Goal: Transaction & Acquisition: Purchase product/service

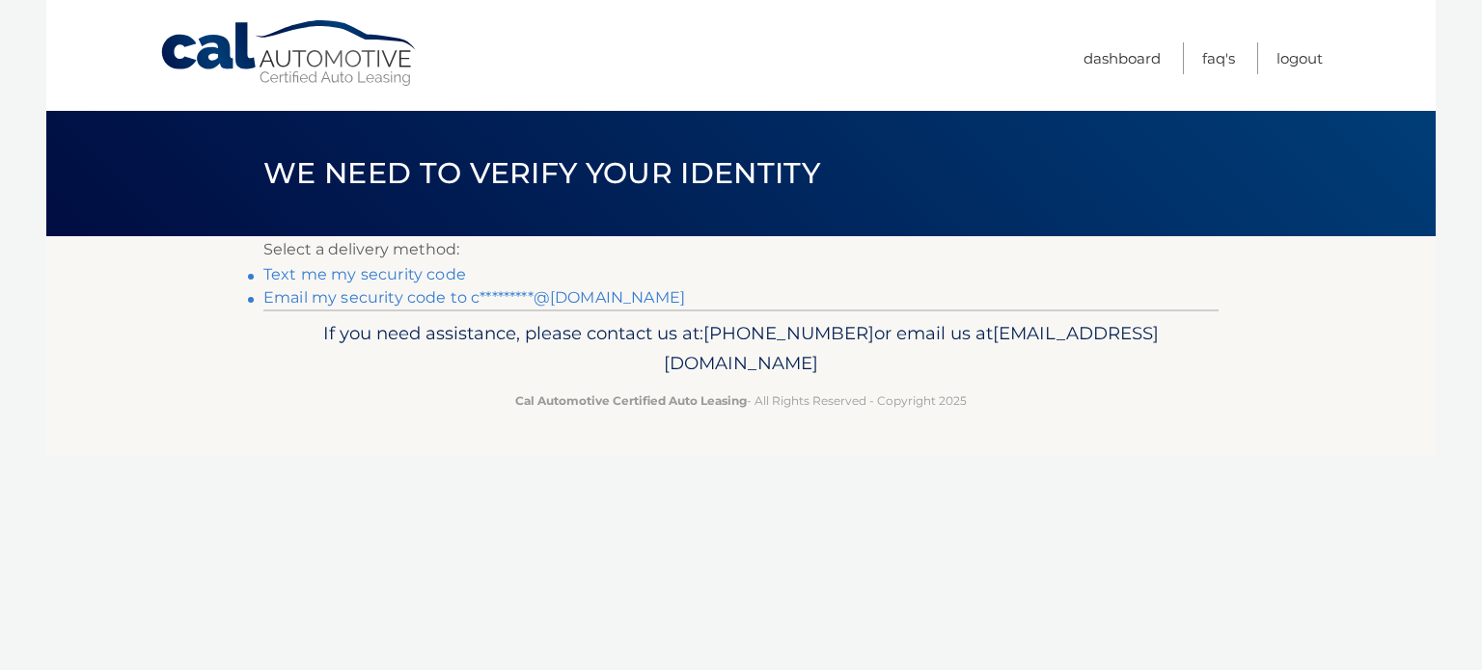
click at [335, 276] on link "Text me my security code" at bounding box center [364, 274] width 203 height 18
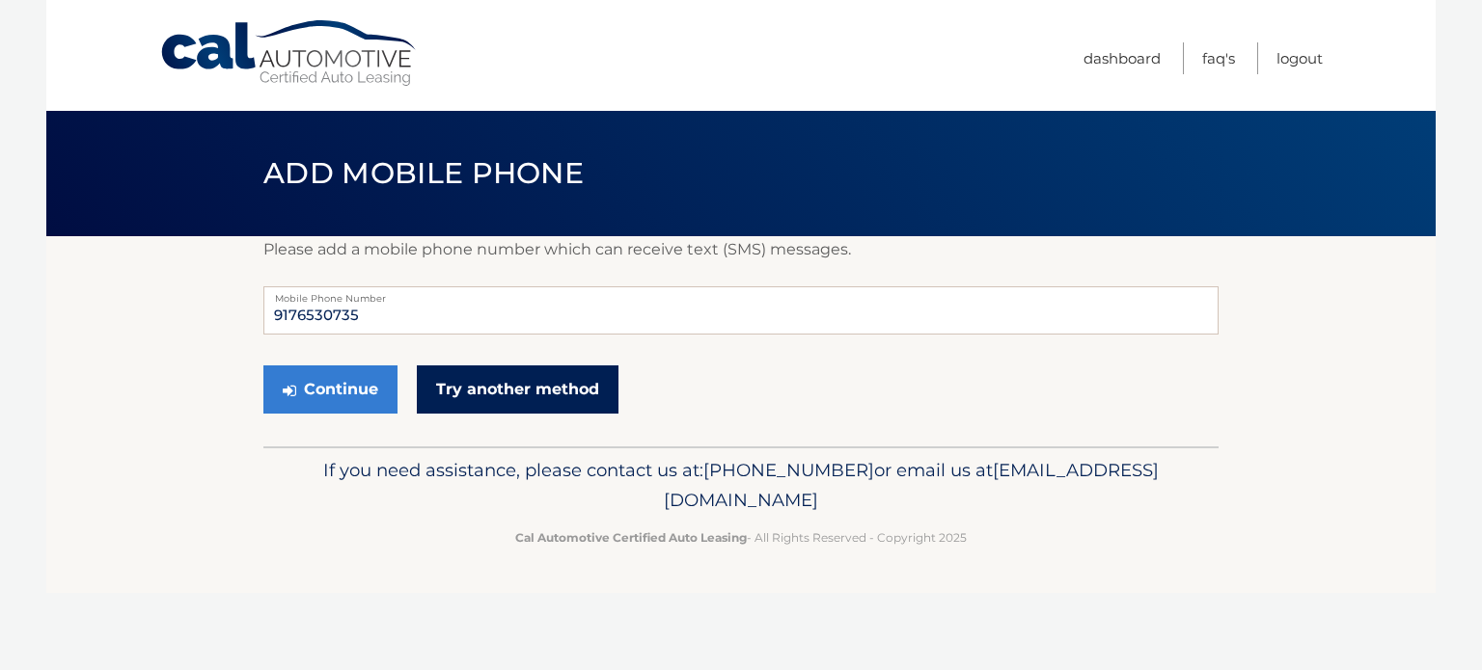
click at [489, 384] on link "Try another method" at bounding box center [518, 390] width 202 height 48
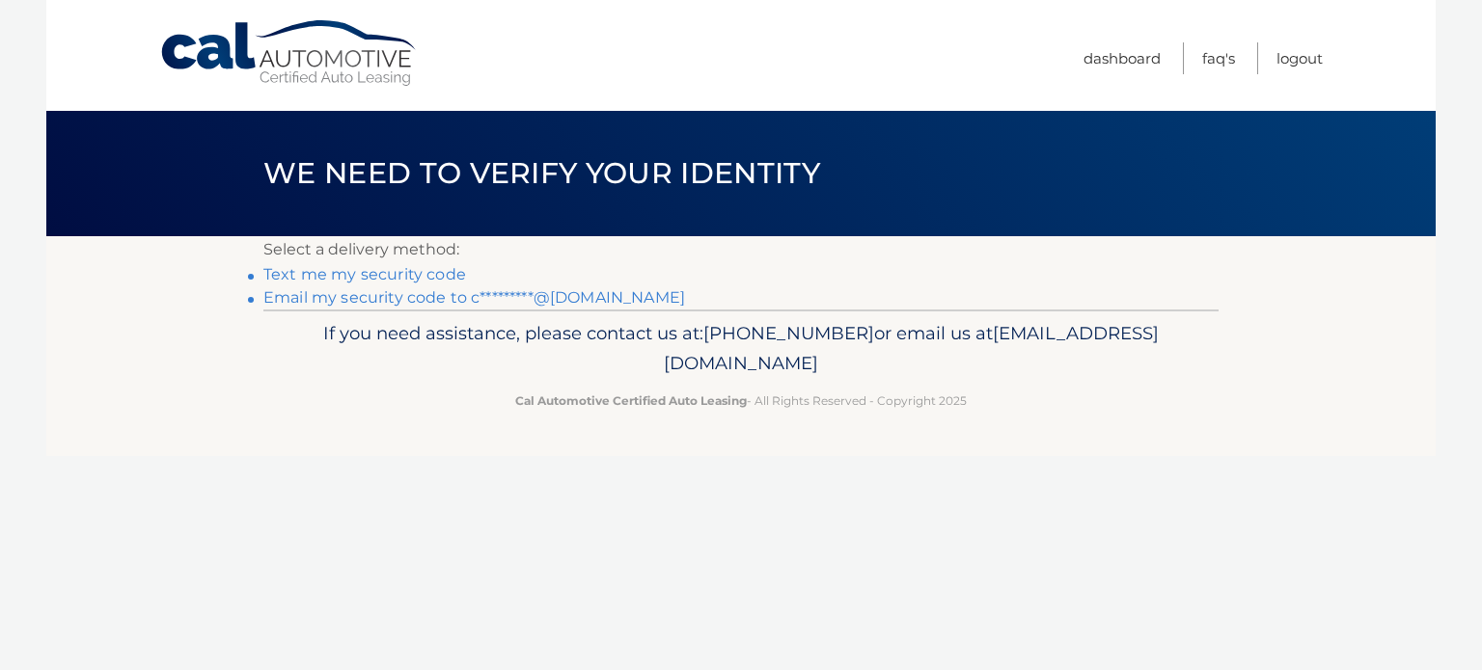
click at [448, 308] on li "Email my security code to c*********@[DOMAIN_NAME]" at bounding box center [740, 297] width 955 height 23
click at [434, 296] on link "Email my security code to c*********@gmail.com" at bounding box center [474, 297] width 422 height 18
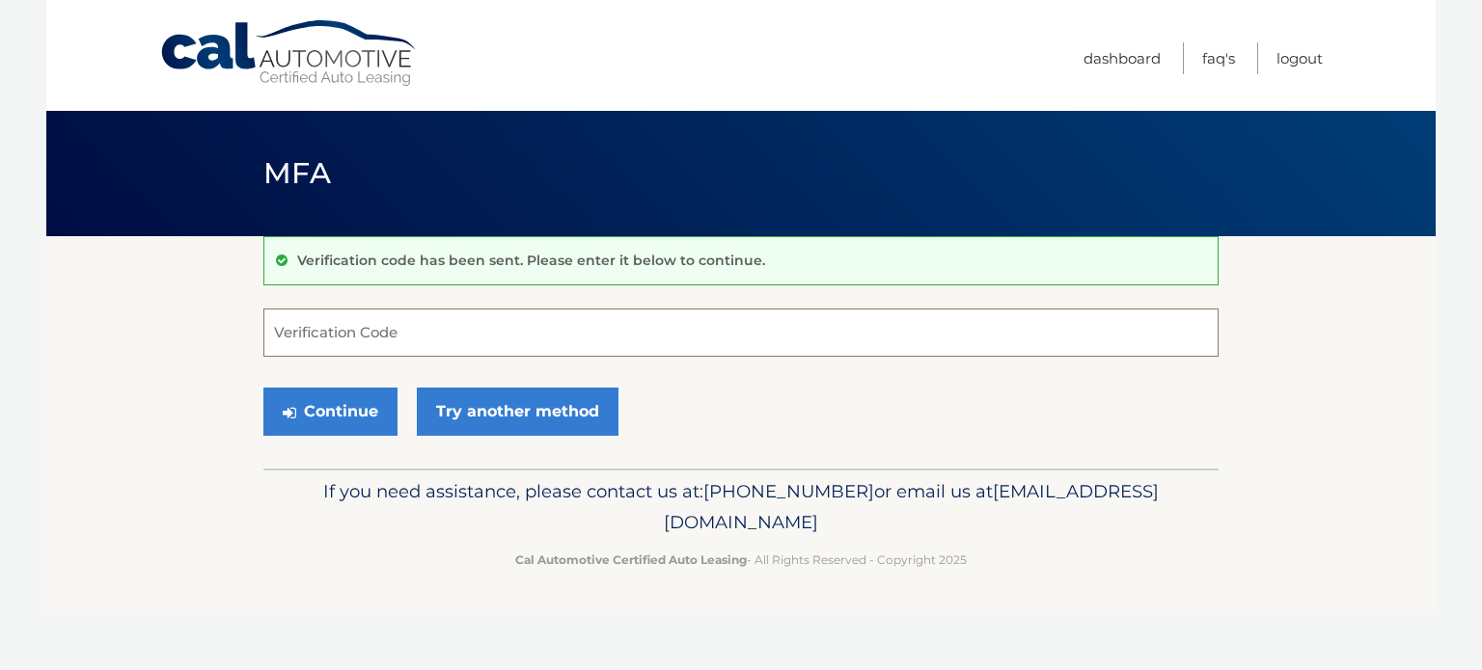
click at [368, 332] on input "Verification Code" at bounding box center [740, 333] width 955 height 48
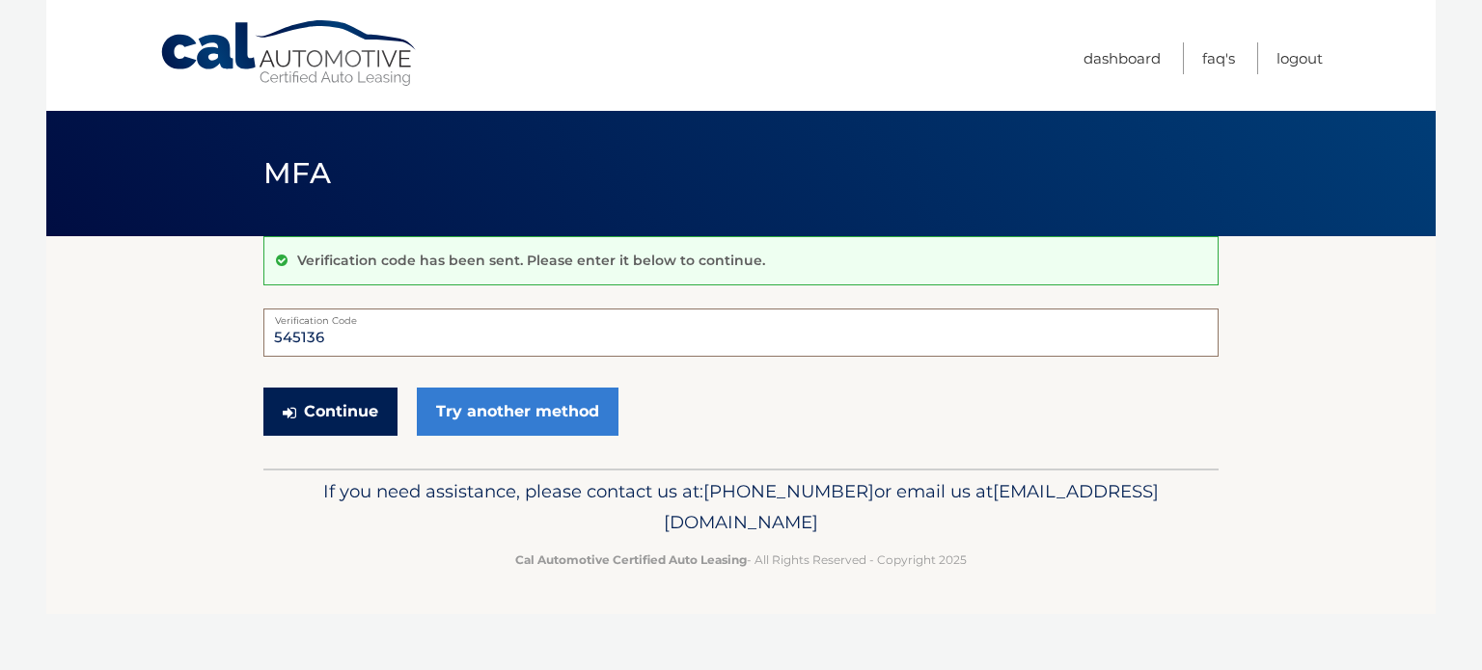
type input "545136"
click at [344, 412] on button "Continue" at bounding box center [330, 412] width 134 height 48
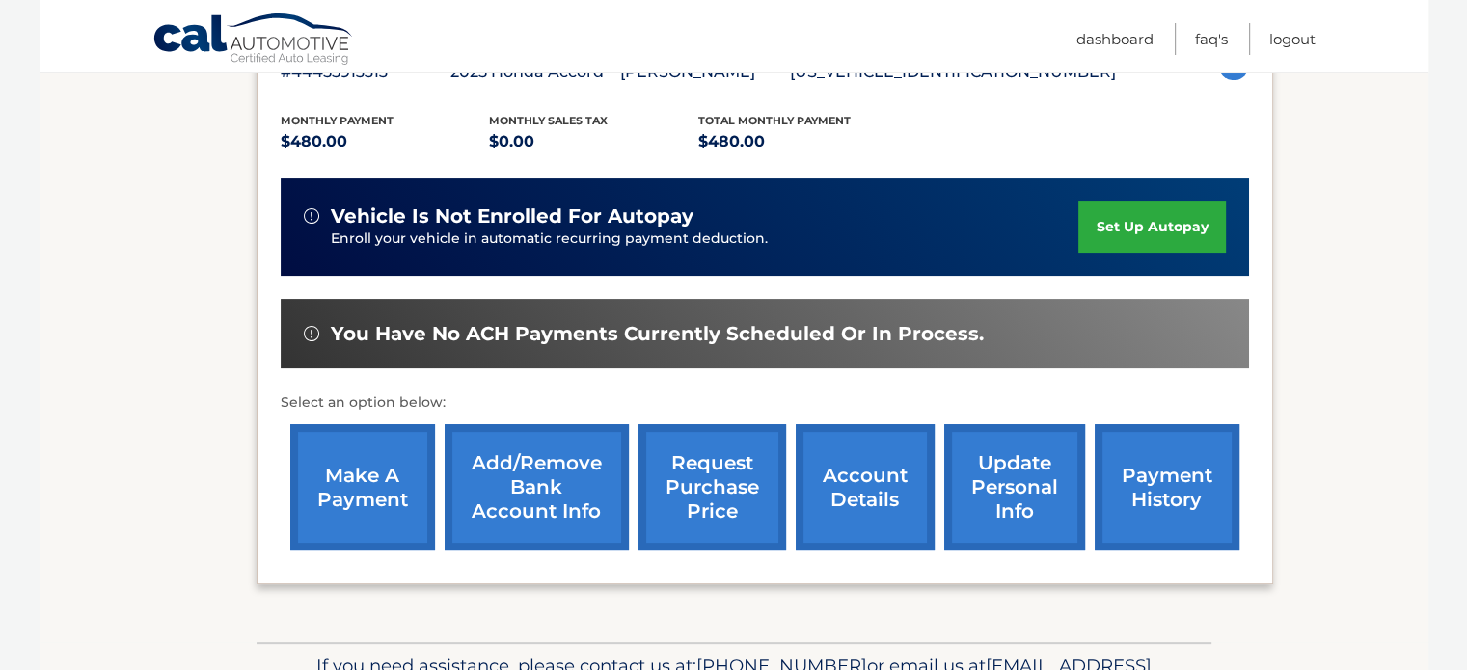
scroll to position [386, 0]
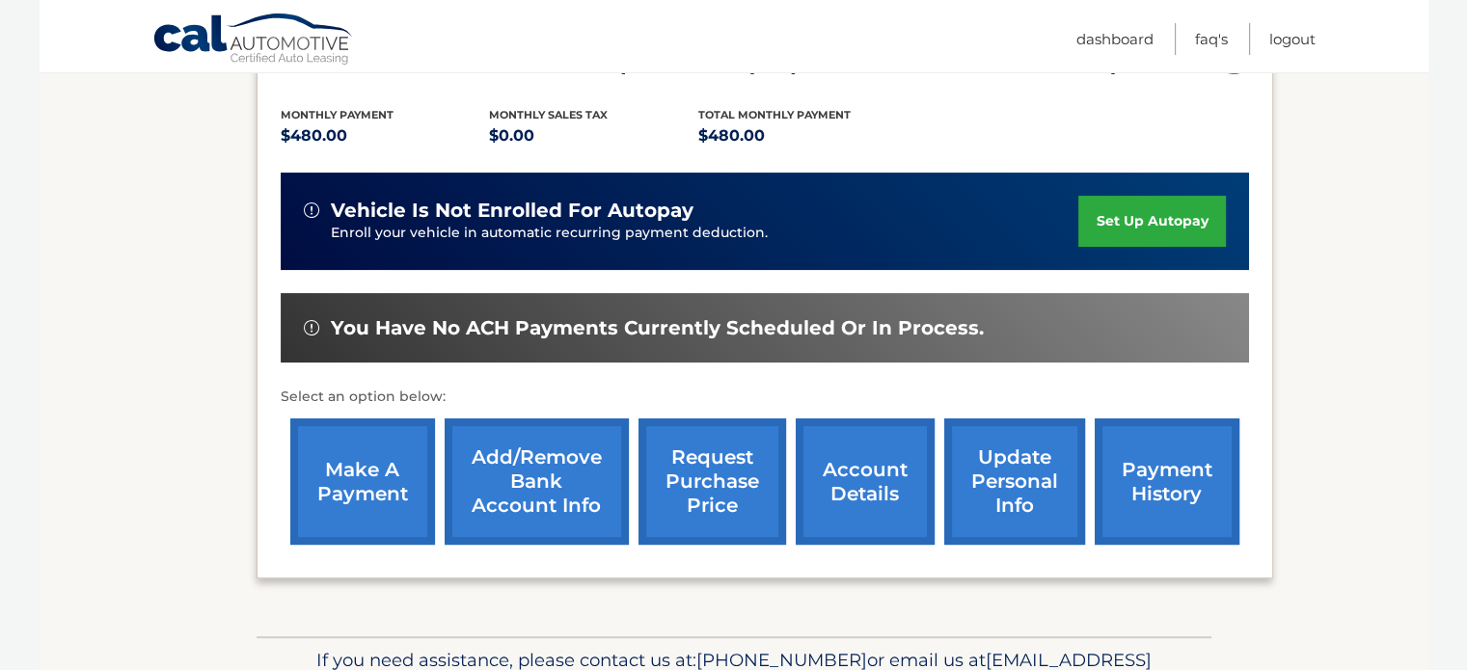
click at [374, 475] on link "make a payment" at bounding box center [362, 482] width 145 height 126
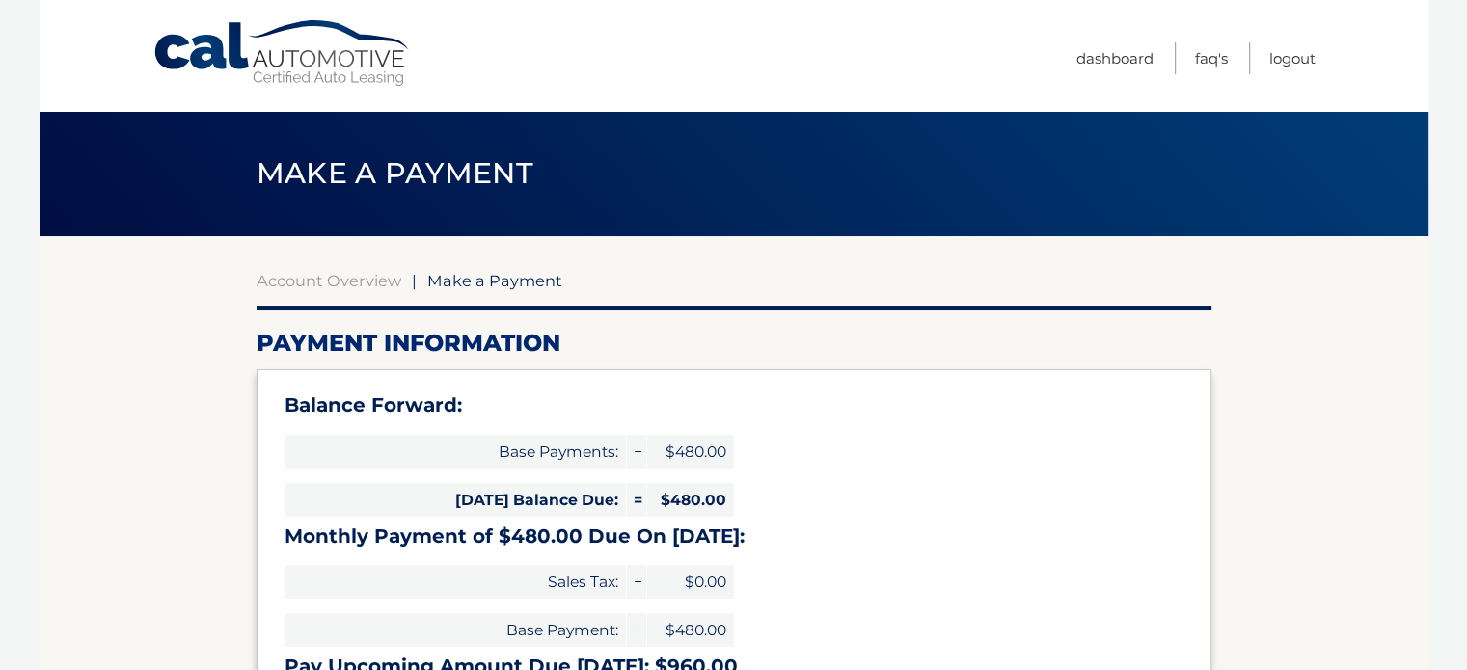
select select "YzllOWJiOGUtNmJkMi00MDUxLThhODUtYjEyZTA5MDJiNmRi"
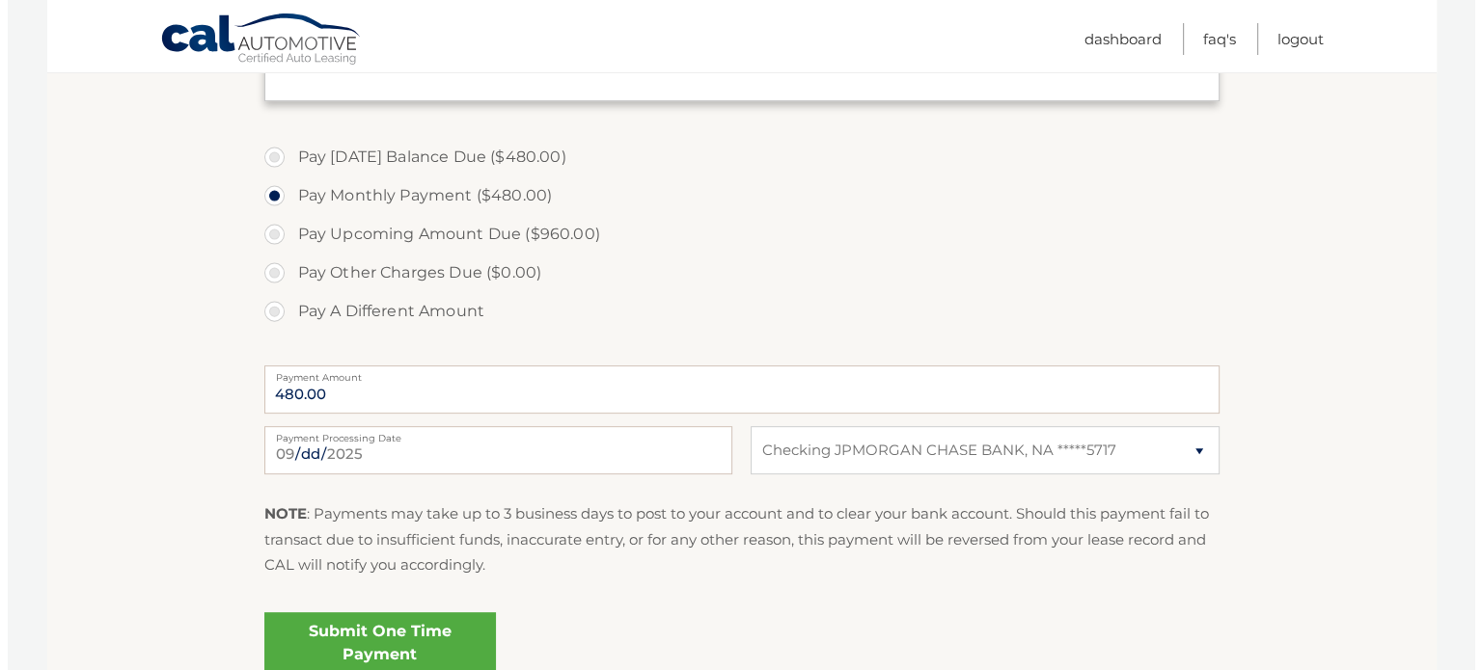
scroll to position [675, 0]
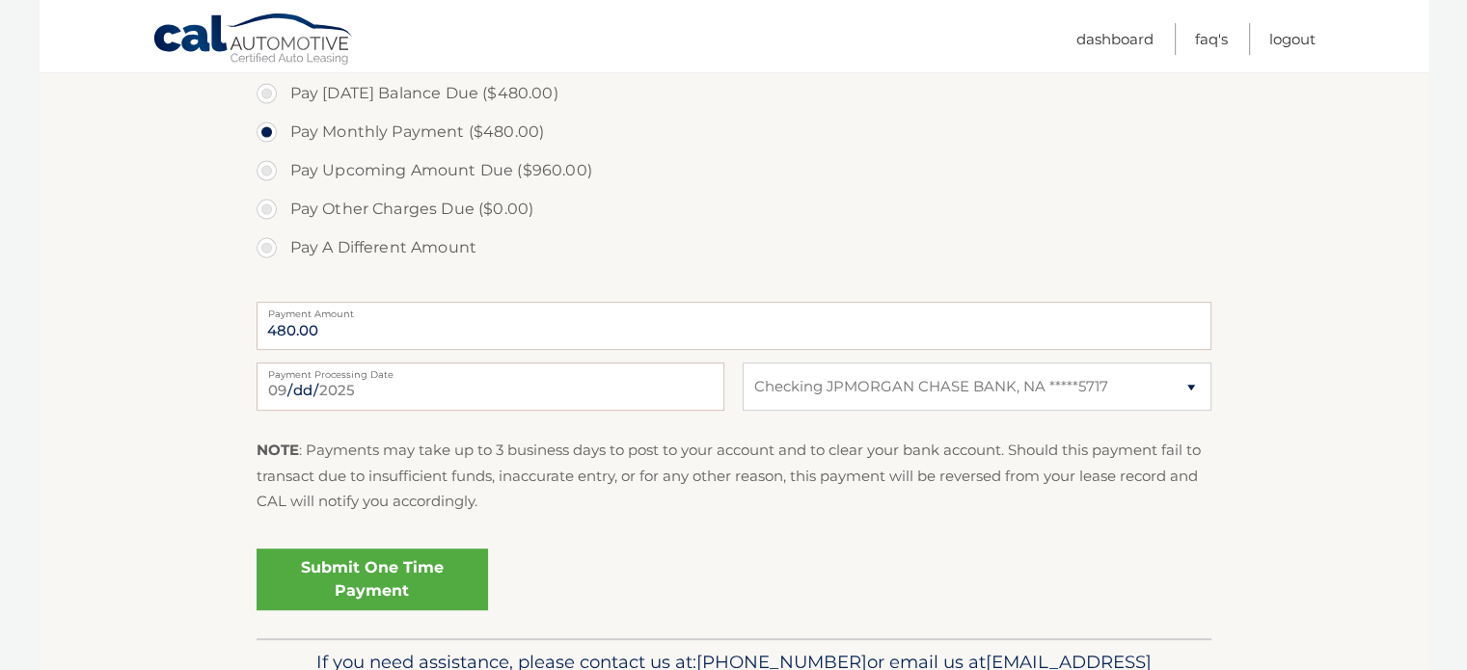
click at [371, 579] on link "Submit One Time Payment" at bounding box center [373, 580] width 232 height 62
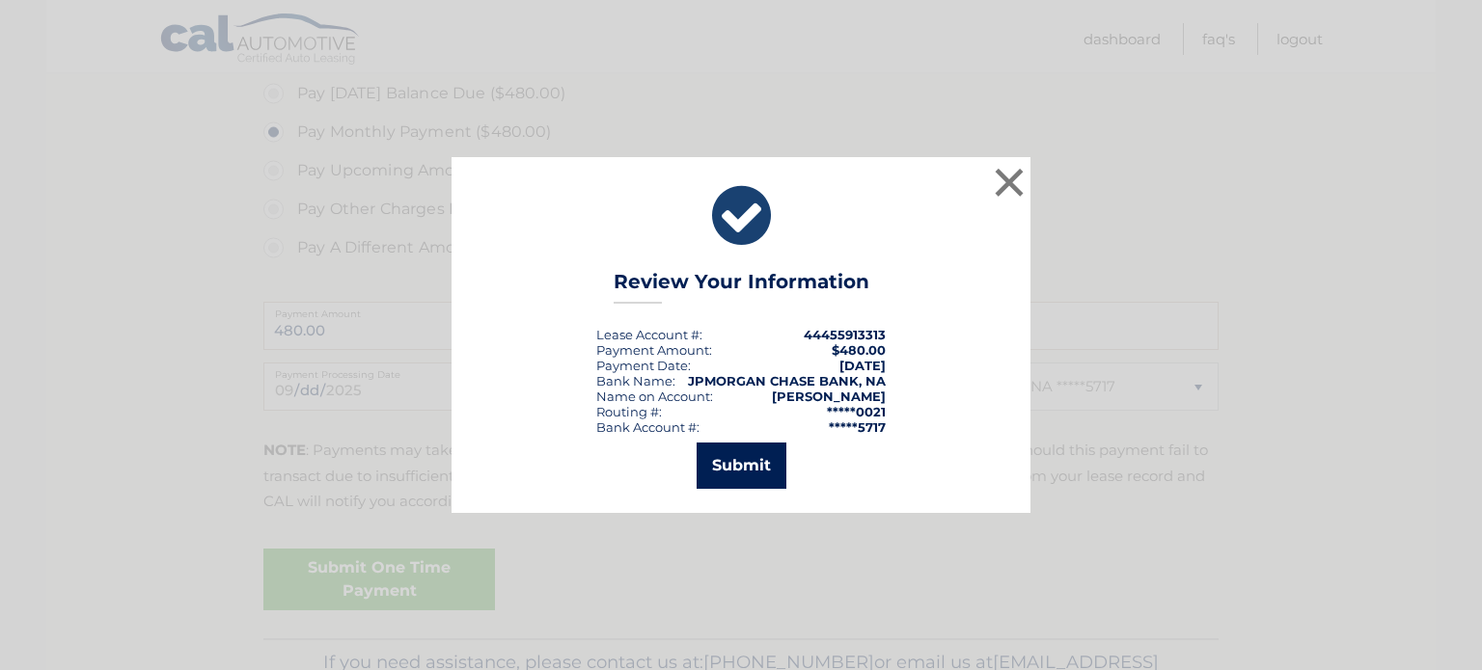
click at [760, 465] on button "Submit" at bounding box center [741, 466] width 90 height 46
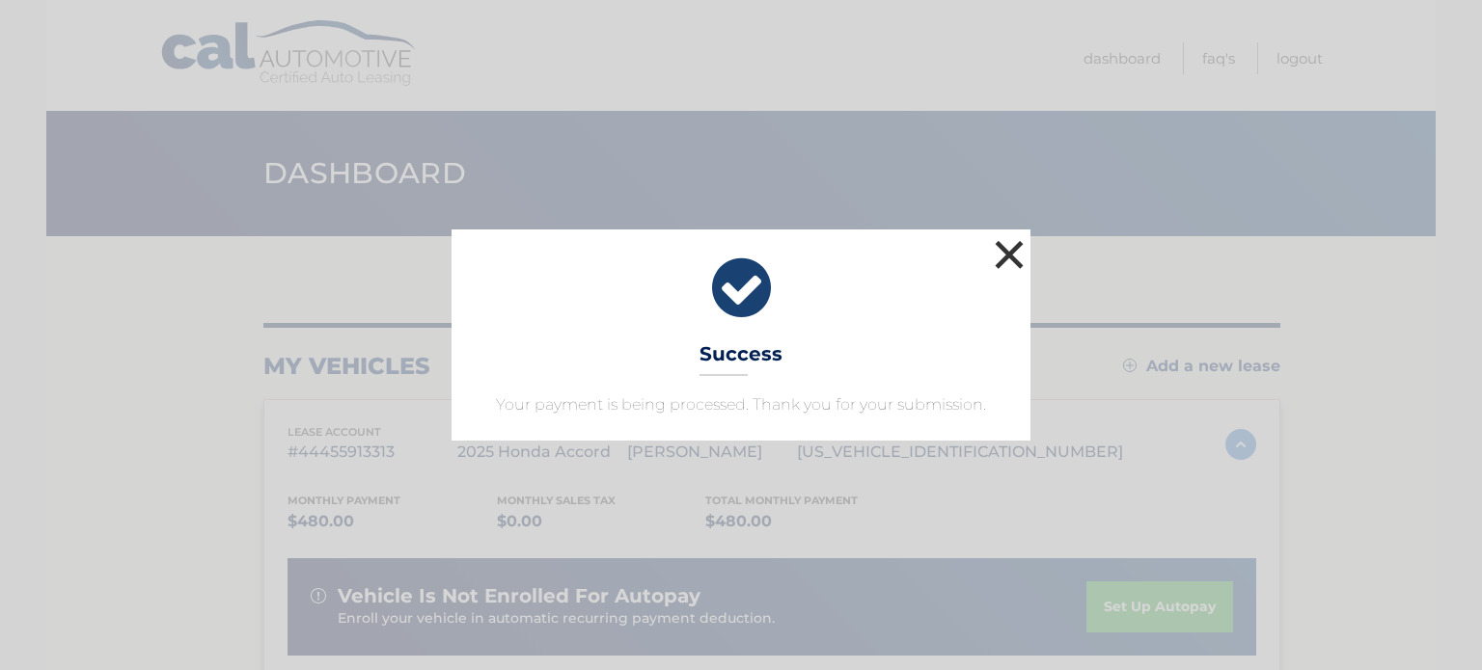
click at [1005, 250] on button "×" at bounding box center [1009, 254] width 39 height 39
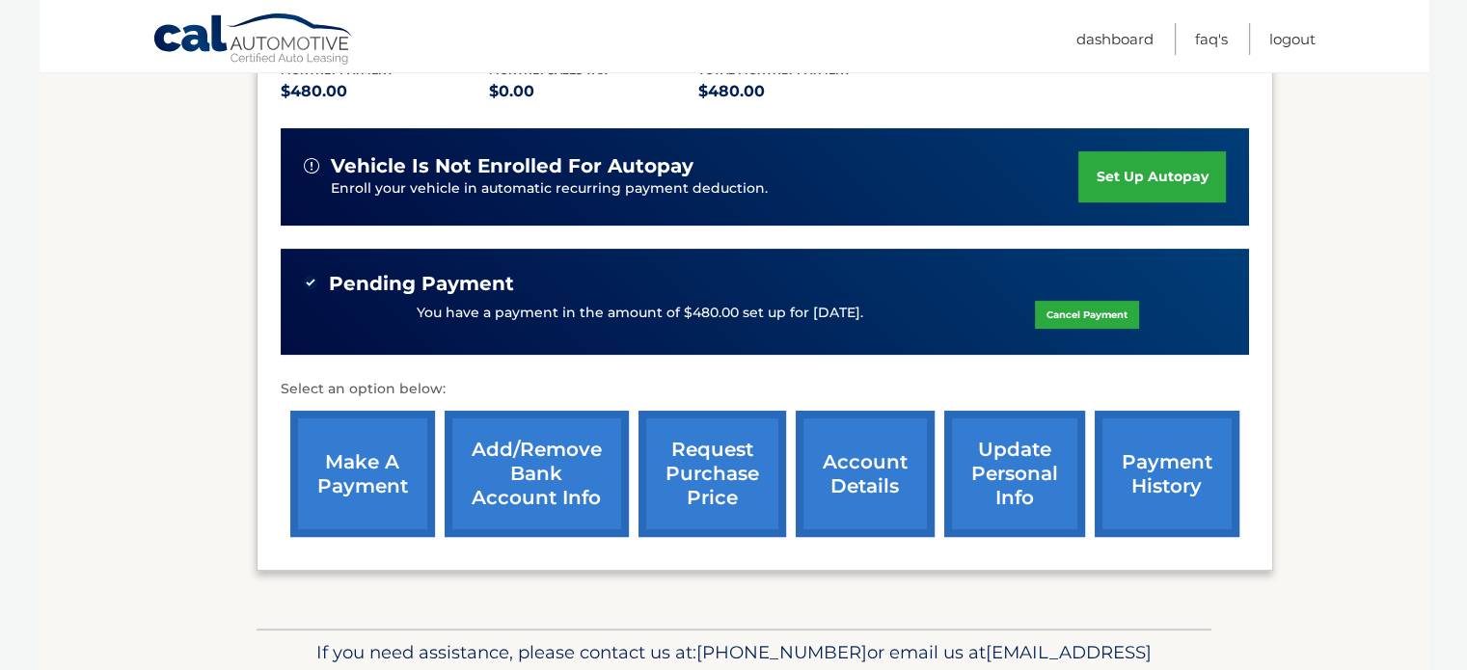
scroll to position [482, 0]
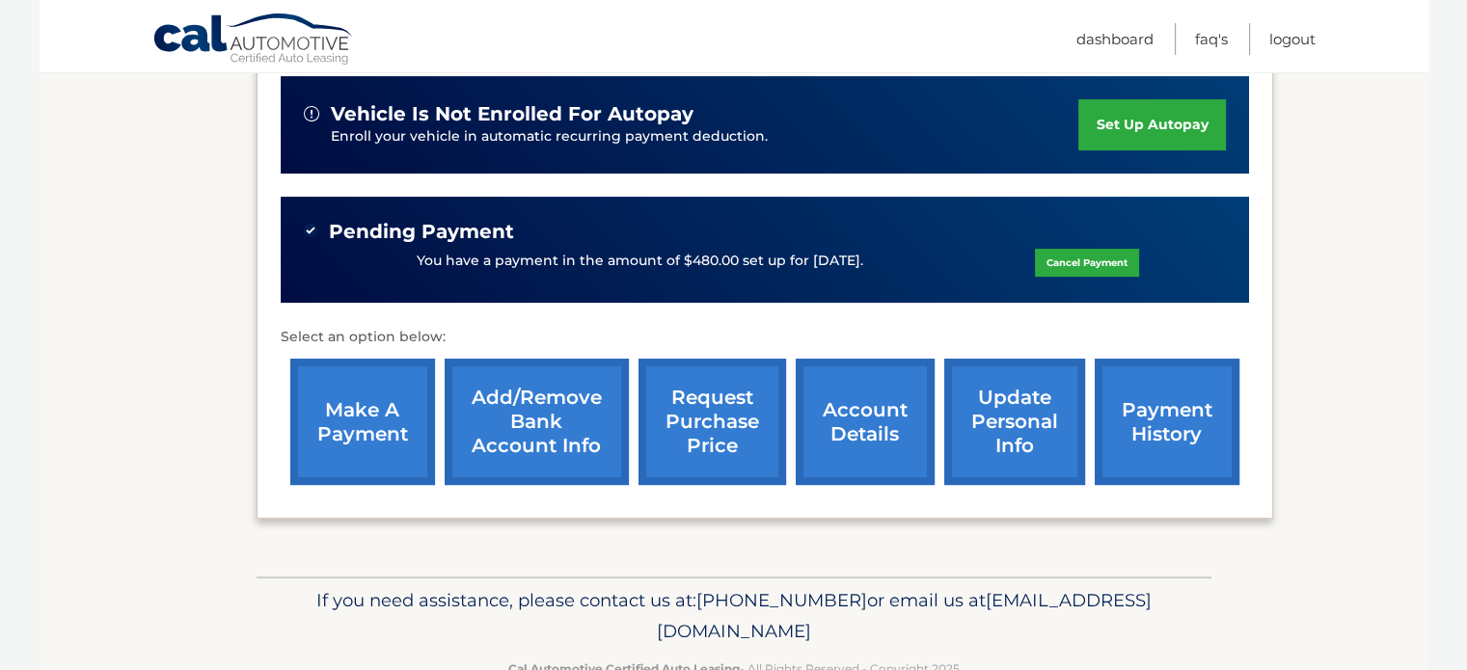
click at [355, 404] on link "make a payment" at bounding box center [362, 422] width 145 height 126
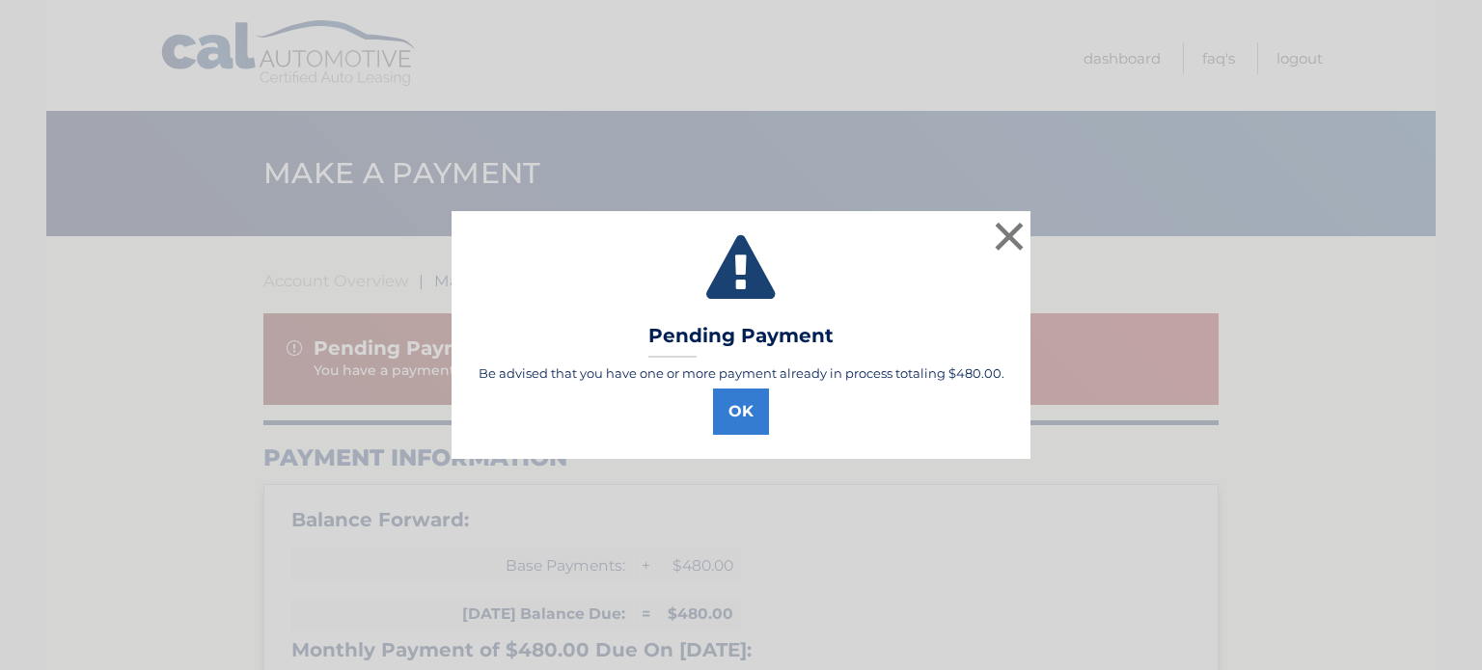
select select "YzllOWJiOGUtNmJkMi00MDUxLThhODUtYjEyZTA5MDJiNmRi"
click at [1012, 227] on button "×" at bounding box center [1009, 236] width 39 height 39
